Goal: Information Seeking & Learning: Stay updated

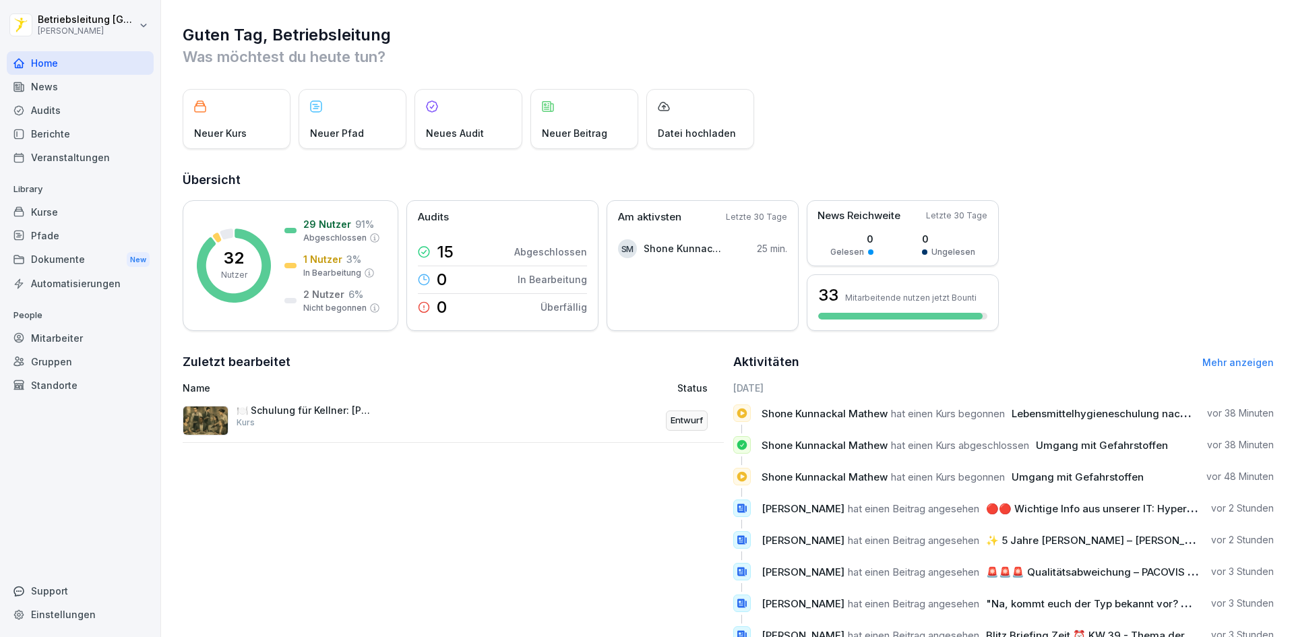
click at [67, 210] on div "Kurse" at bounding box center [80, 212] width 147 height 24
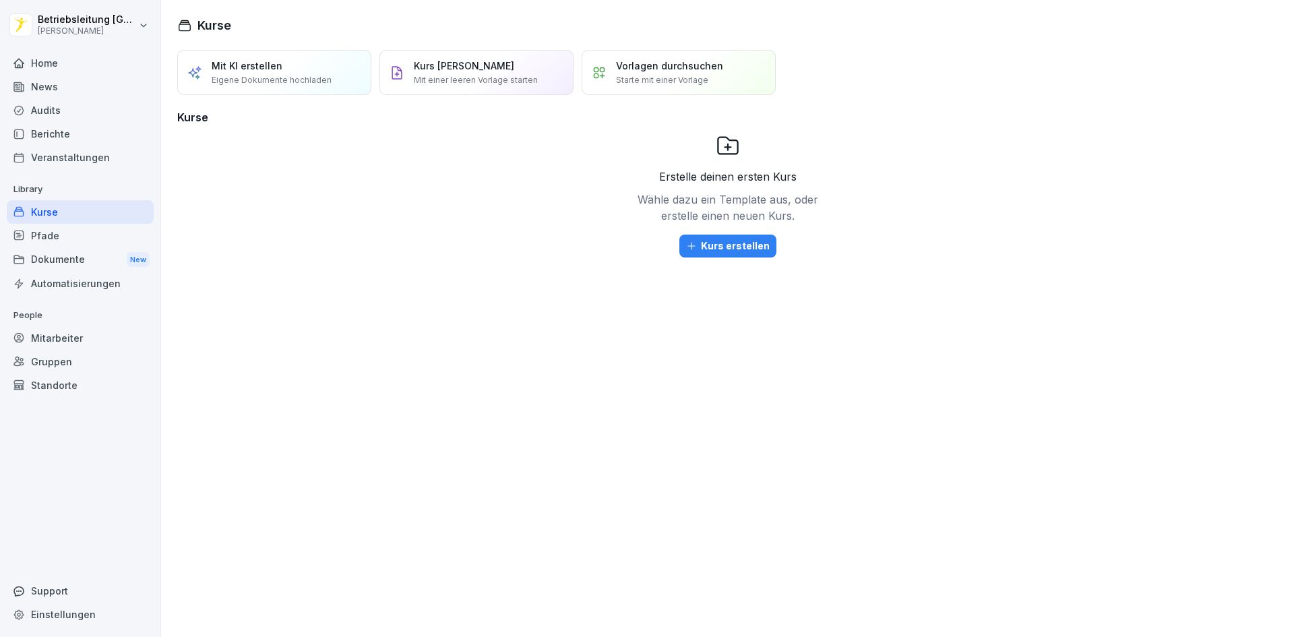
click at [67, 88] on div "News" at bounding box center [80, 87] width 147 height 24
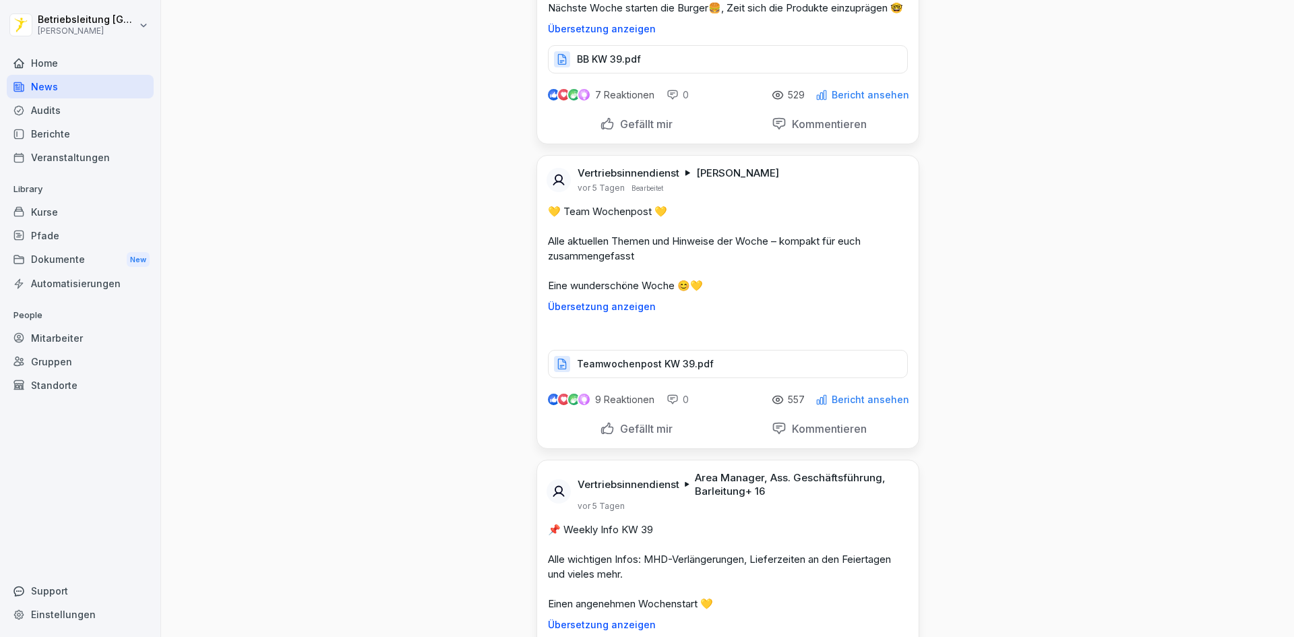
scroll to position [4516, 0]
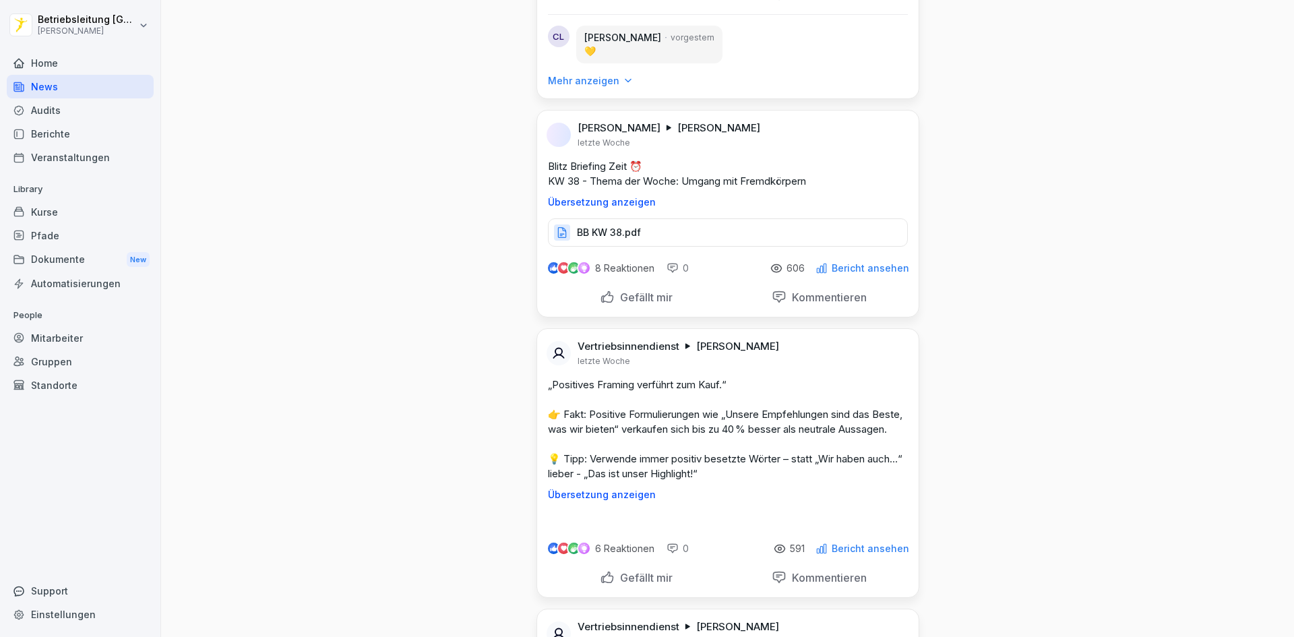
scroll to position [9774, 0]
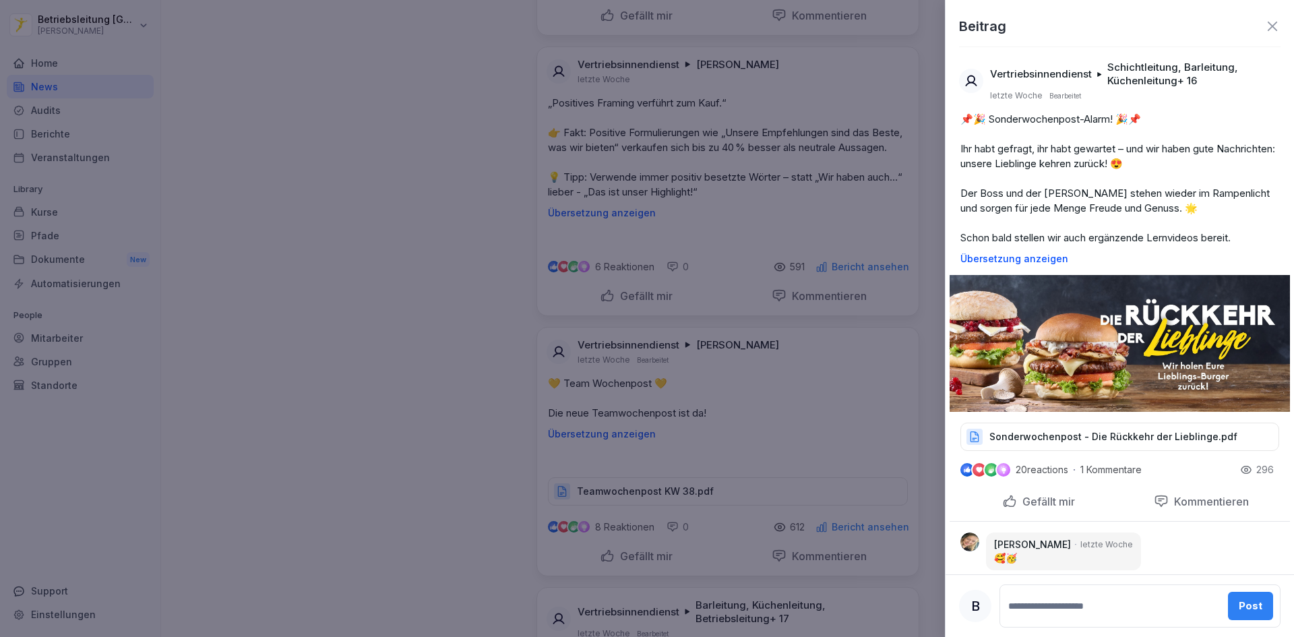
click at [1035, 347] on img at bounding box center [1120, 343] width 340 height 137
